Goal: Find specific page/section: Find specific page/section

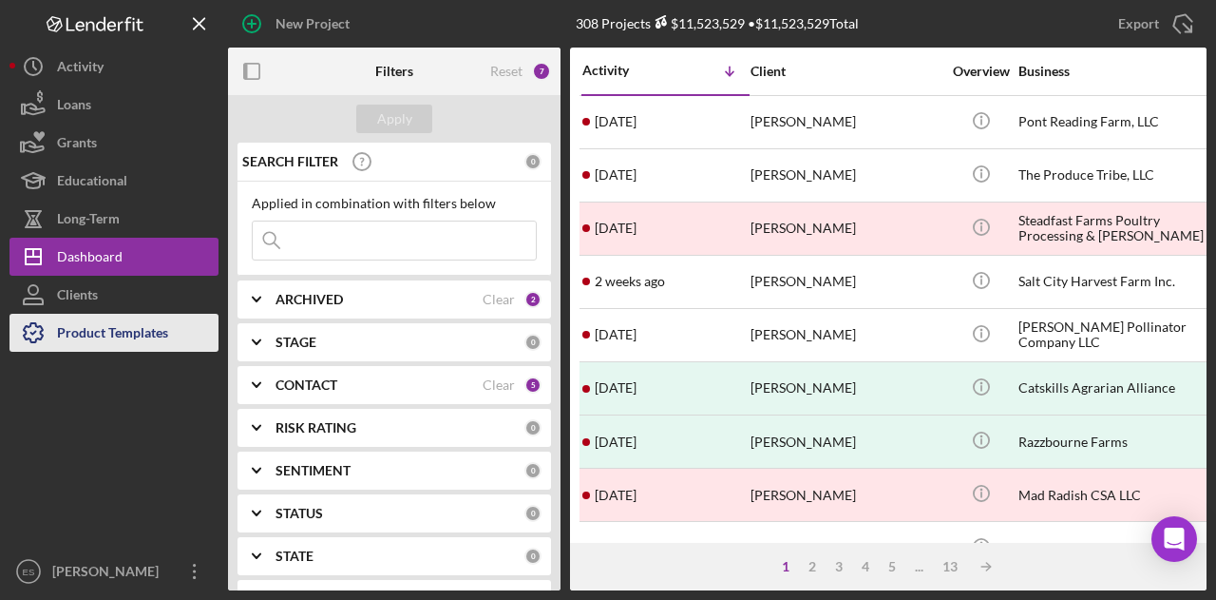
click at [139, 334] on div "Product Templates" at bounding box center [112, 335] width 111 height 43
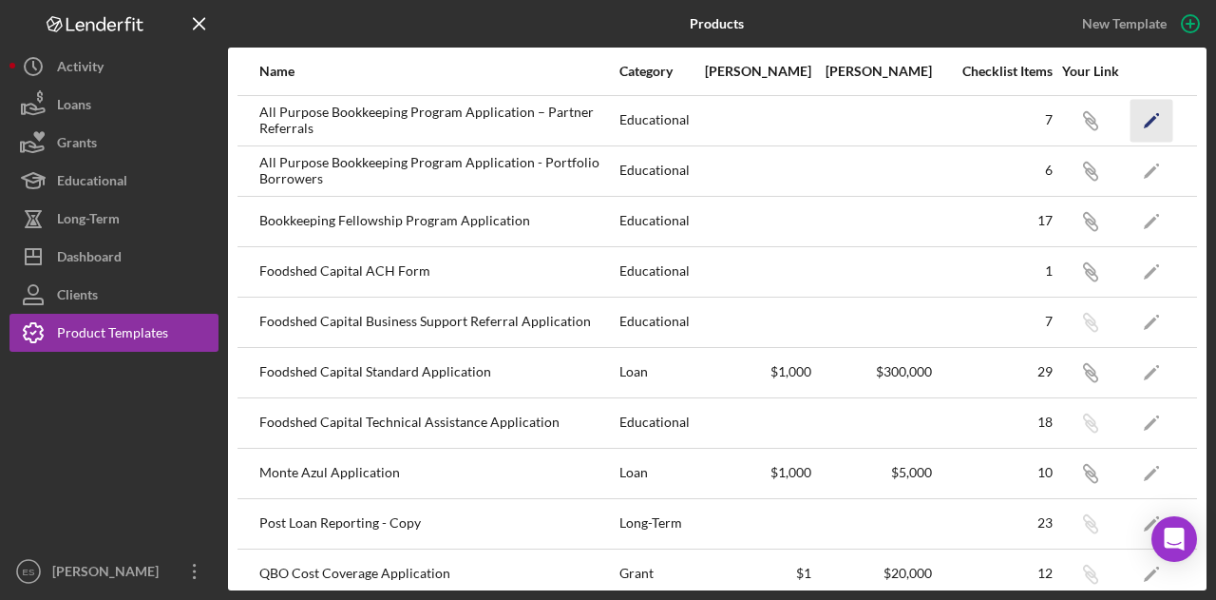
click at [1144, 122] on polygon "button" at bounding box center [1150, 121] width 13 height 13
